Goal: Information Seeking & Learning: Learn about a topic

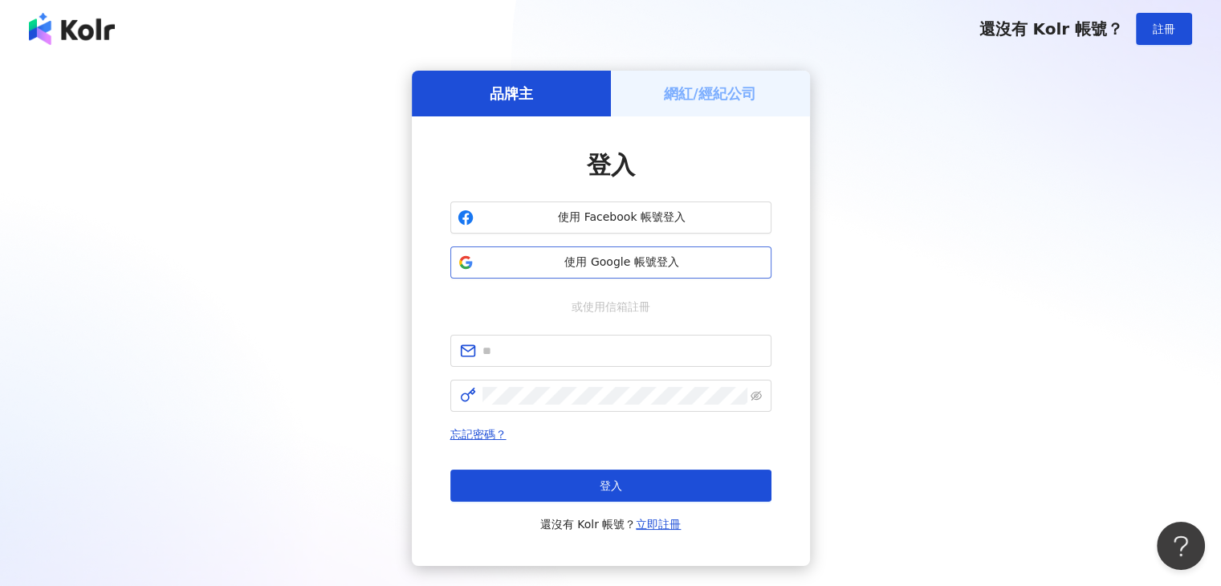
click at [681, 254] on span "使用 Google 帳號登入" at bounding box center [622, 262] width 284 height 16
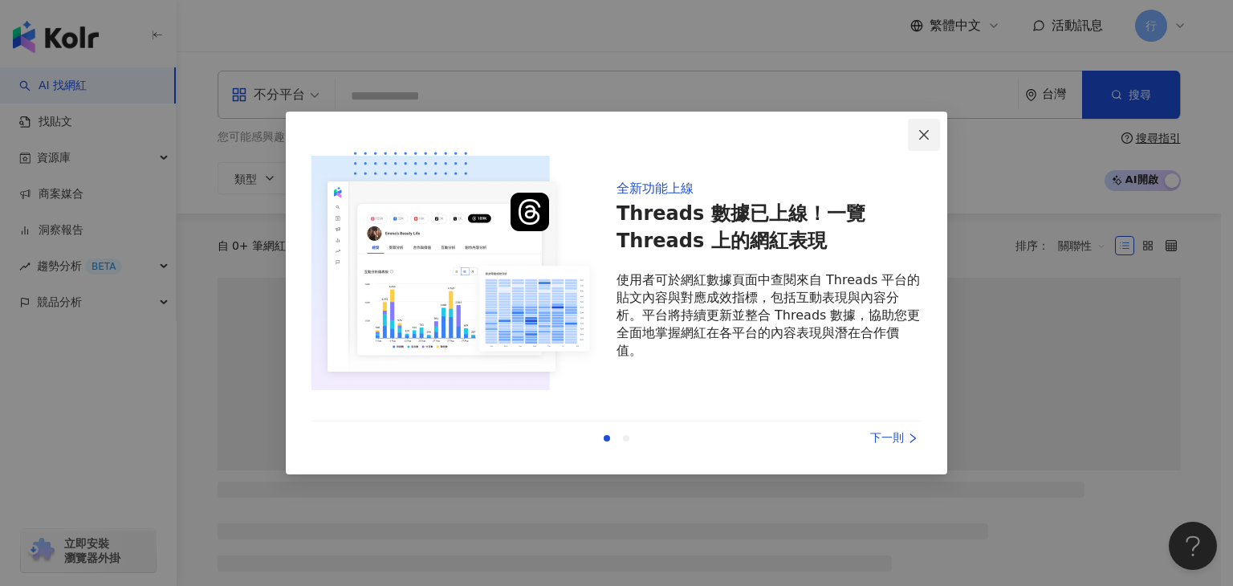
click at [914, 133] on span "Close" at bounding box center [924, 134] width 32 height 13
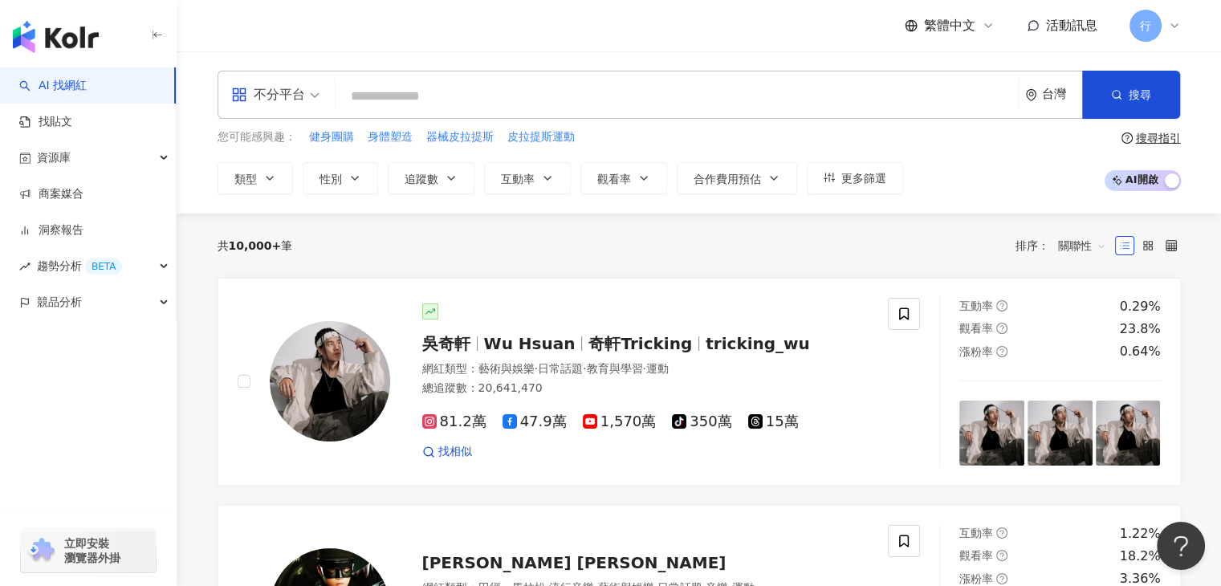
click at [517, 78] on div "不分平台 台灣 搜尋" at bounding box center [698, 95] width 963 height 48
click at [517, 82] on input "search" at bounding box center [676, 96] width 669 height 30
click at [74, 165] on div "資源庫" at bounding box center [88, 158] width 176 height 36
click at [1146, 32] on span "行" at bounding box center [1145, 26] width 11 height 18
drag, startPoint x: 944, startPoint y: 233, endPoint x: 720, endPoint y: 145, distance: 240.4
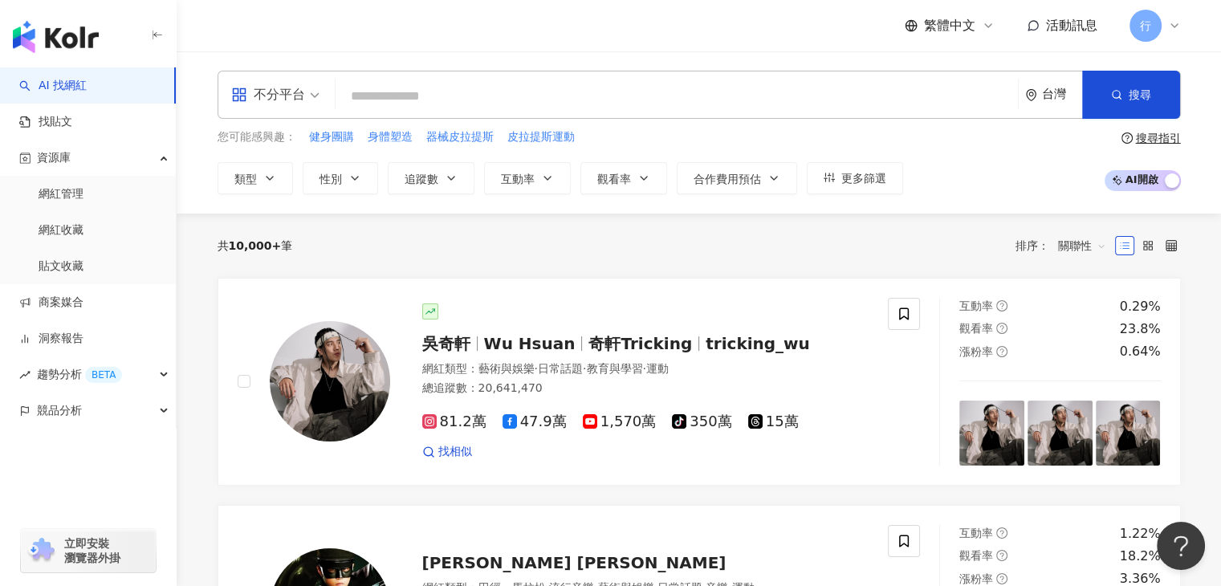
click at [944, 233] on div "共 10,000+ 筆 排序： 關聯性" at bounding box center [698, 246] width 963 height 26
click at [421, 94] on input "search" at bounding box center [676, 96] width 669 height 30
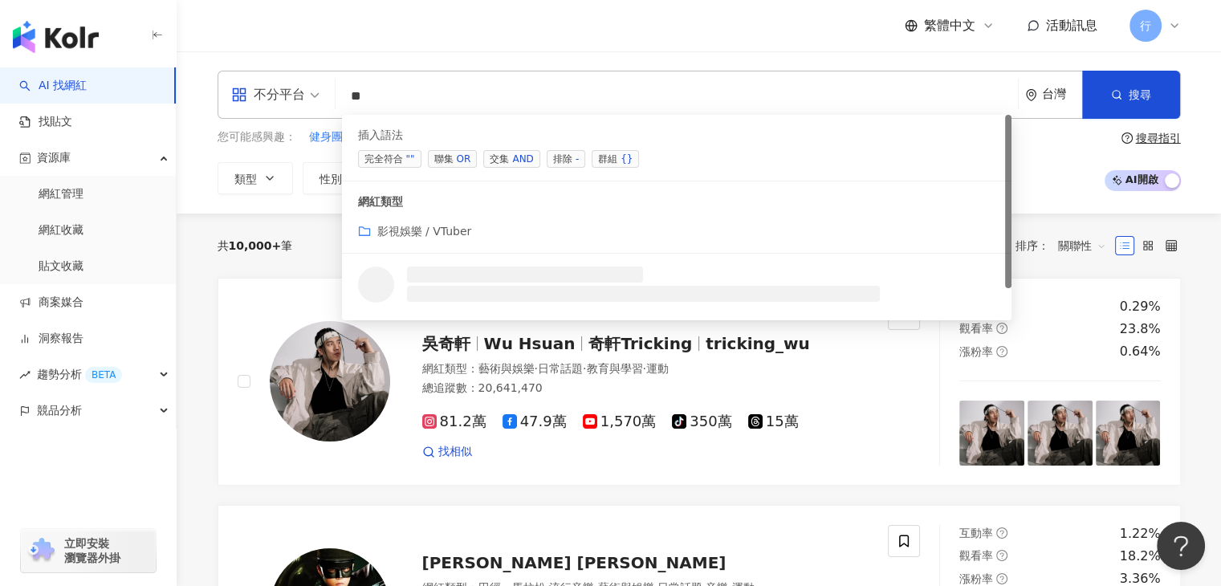
type input "*"
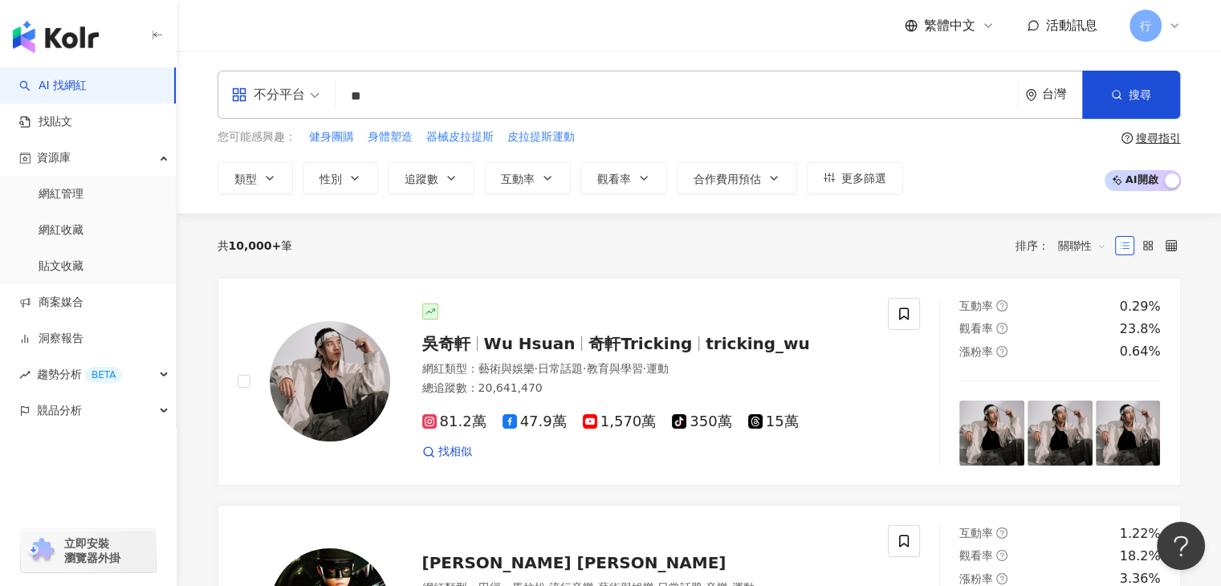
type input "**"
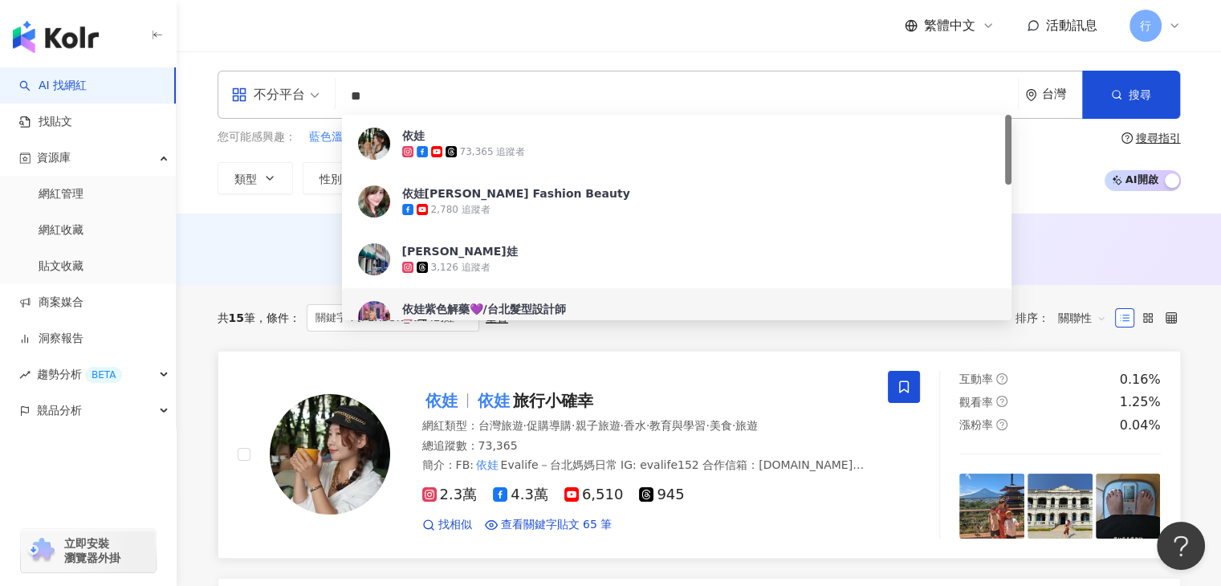
click at [539, 396] on span "旅行小確幸" at bounding box center [553, 400] width 80 height 19
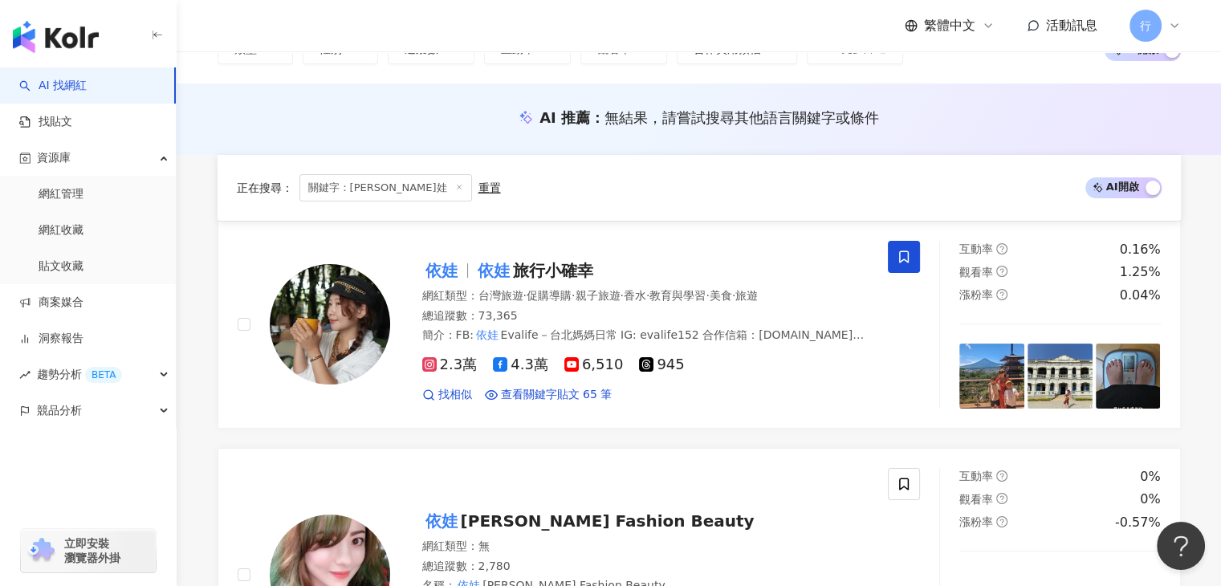
scroll to position [321, 0]
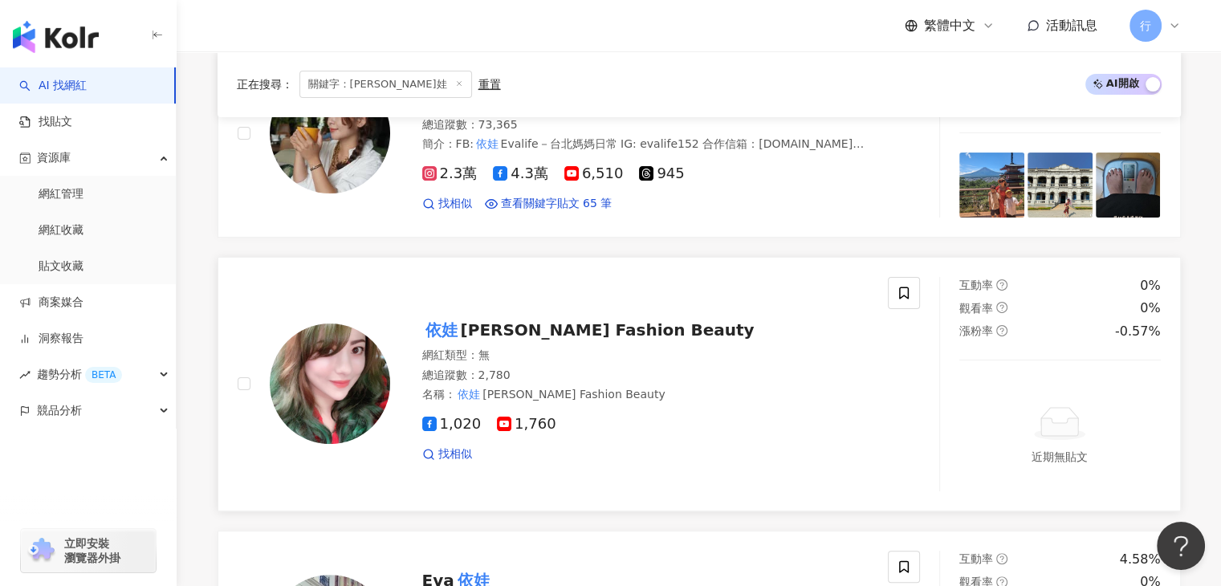
click at [543, 326] on span "Eva Fashion Beauty" at bounding box center [608, 329] width 294 height 19
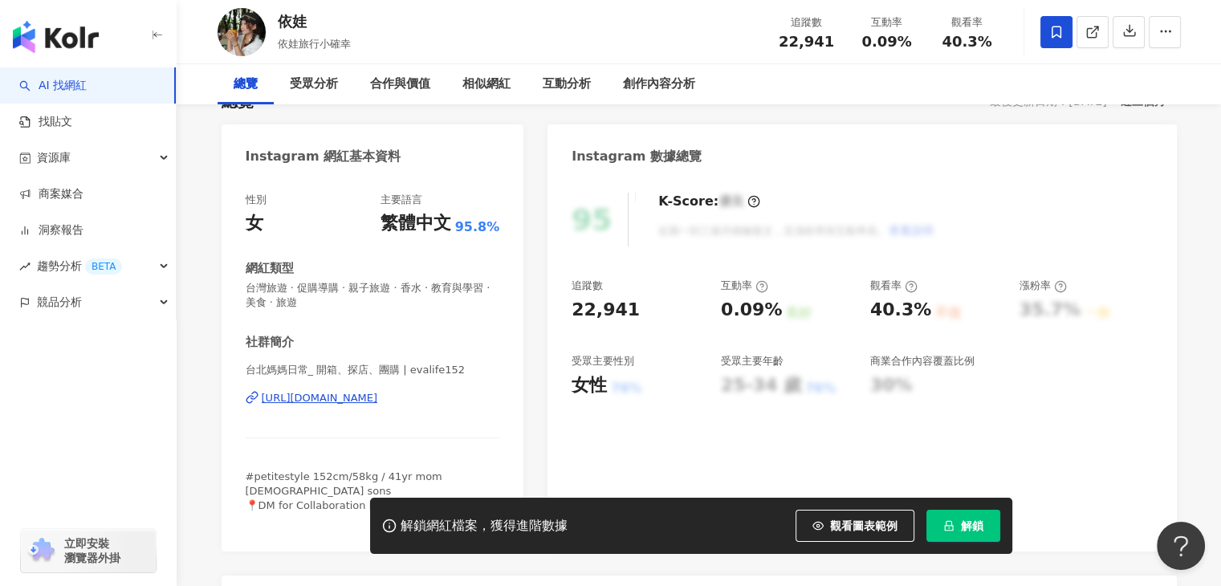
scroll to position [161, 0]
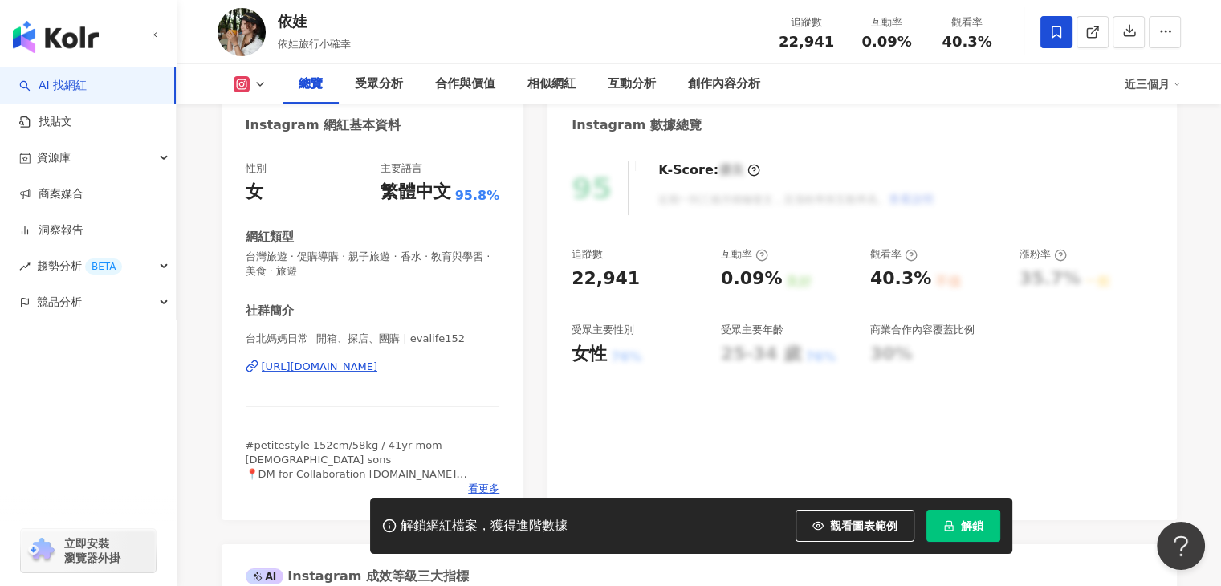
click at [360, 368] on div "[URL][DOMAIN_NAME]" at bounding box center [320, 367] width 116 height 14
